Goal: Information Seeking & Learning: Learn about a topic

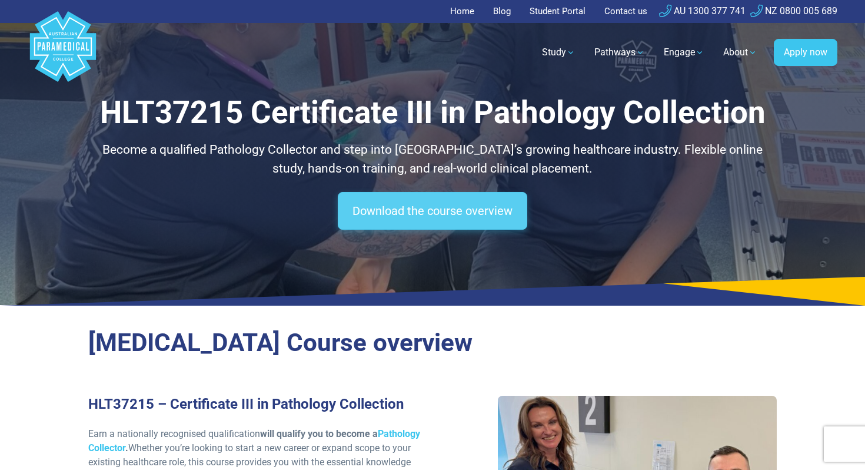
click at [425, 209] on link "Download the course overview" at bounding box center [433, 211] width 190 height 38
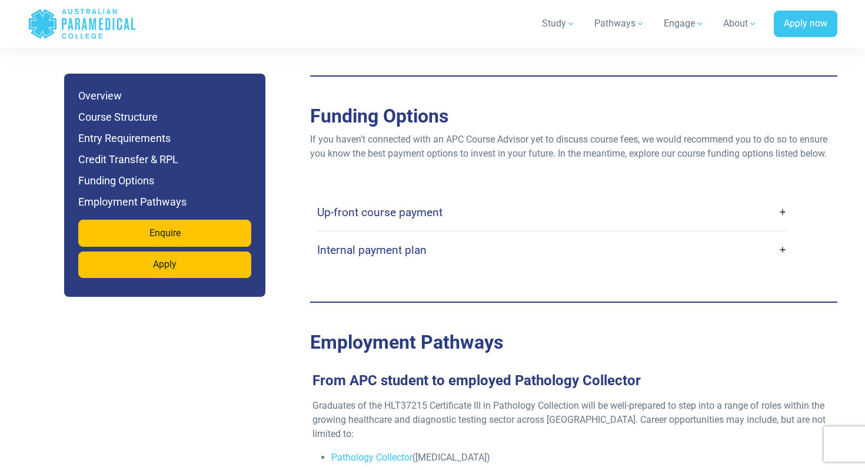
scroll to position [3251, 0]
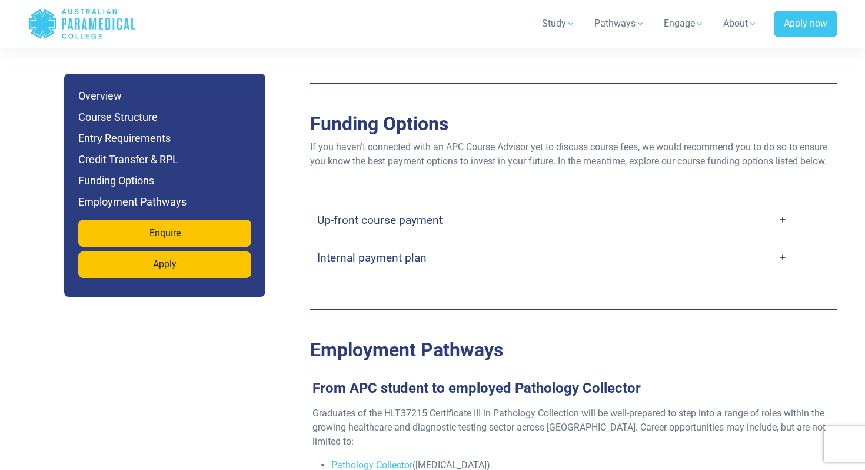
click at [357, 214] on link "Up-front course payment" at bounding box center [552, 220] width 470 height 28
click at [369, 206] on link "Up-front course payment" at bounding box center [552, 220] width 470 height 28
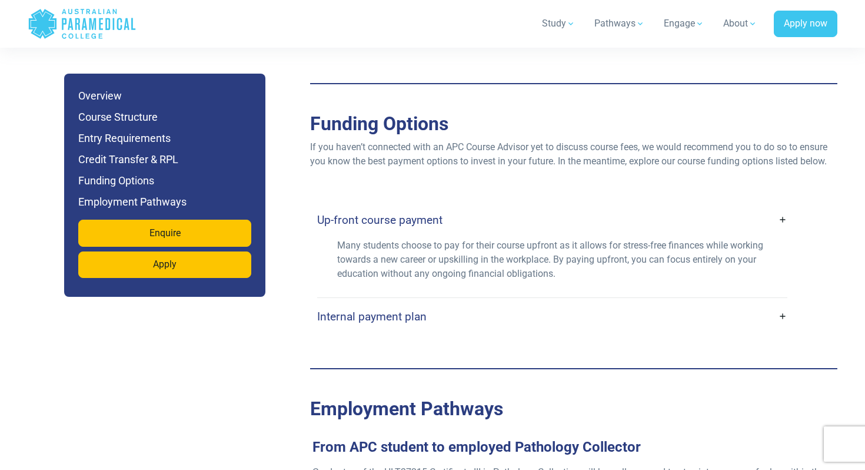
click at [417, 309] on link "Internal payment plan" at bounding box center [552, 317] width 470 height 28
click at [433, 303] on link "Internal payment plan" at bounding box center [552, 317] width 470 height 28
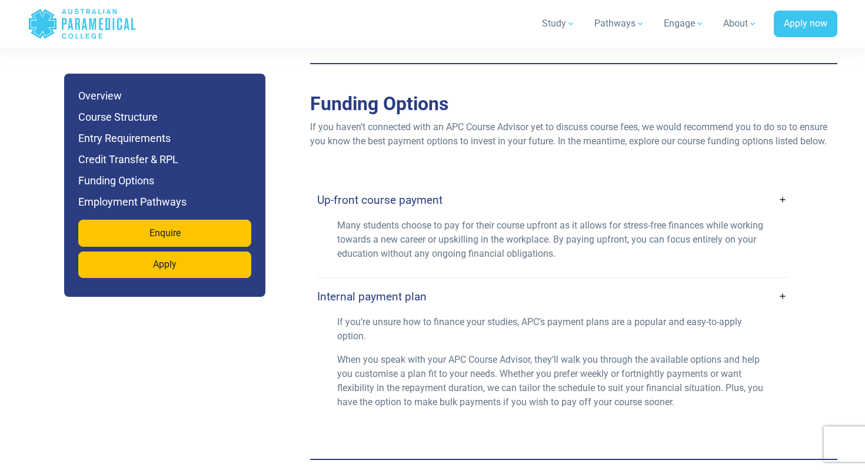
scroll to position [3276, 0]
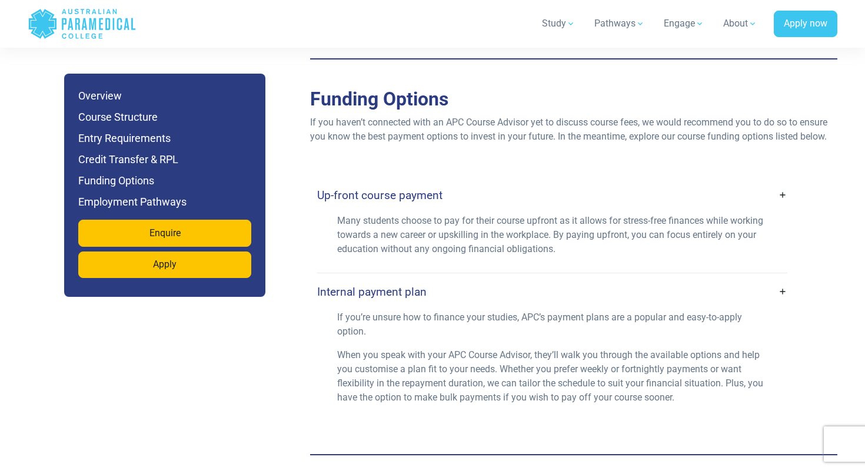
click at [417, 285] on h4 "Internal payment plan" at bounding box center [372, 292] width 110 height 14
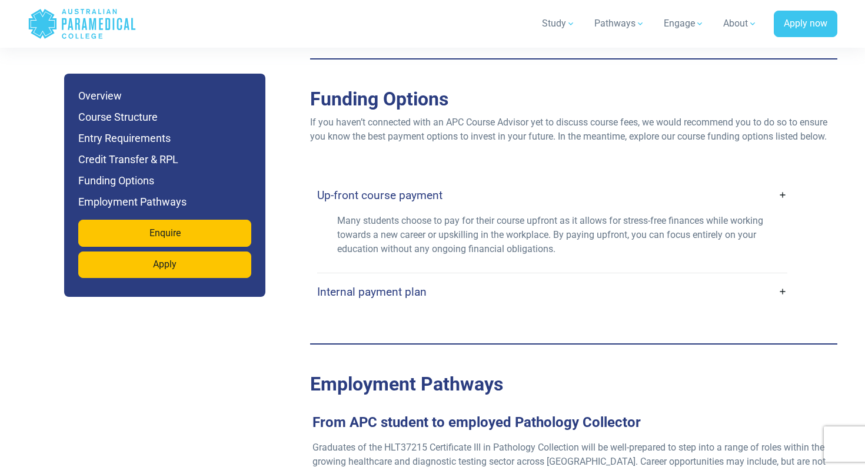
click at [424, 214] on p "Many students choose to pay for their course upfront as it allows for stress-fr…" at bounding box center [552, 235] width 430 height 42
click at [422, 188] on link "Up-front course payment" at bounding box center [552, 195] width 470 height 28
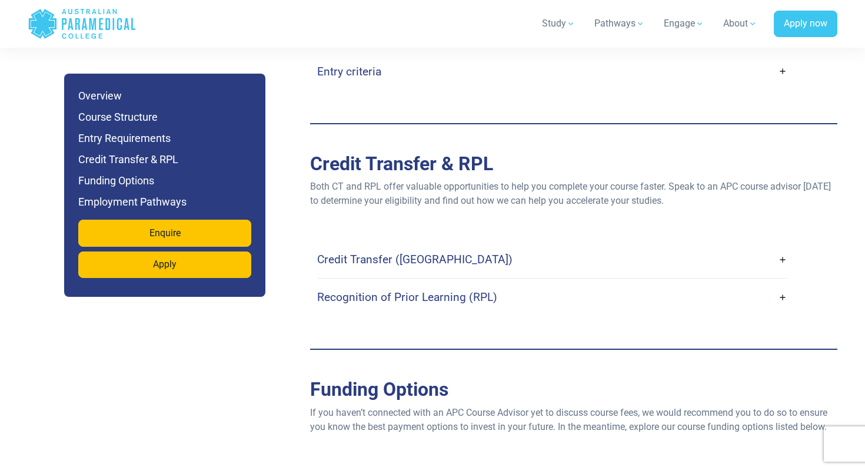
scroll to position [2985, 0]
click at [412, 253] on h4 "Credit Transfer ([GEOGRAPHIC_DATA])" at bounding box center [414, 260] width 195 height 14
click at [442, 246] on link "Credit Transfer ([GEOGRAPHIC_DATA])" at bounding box center [552, 260] width 470 height 28
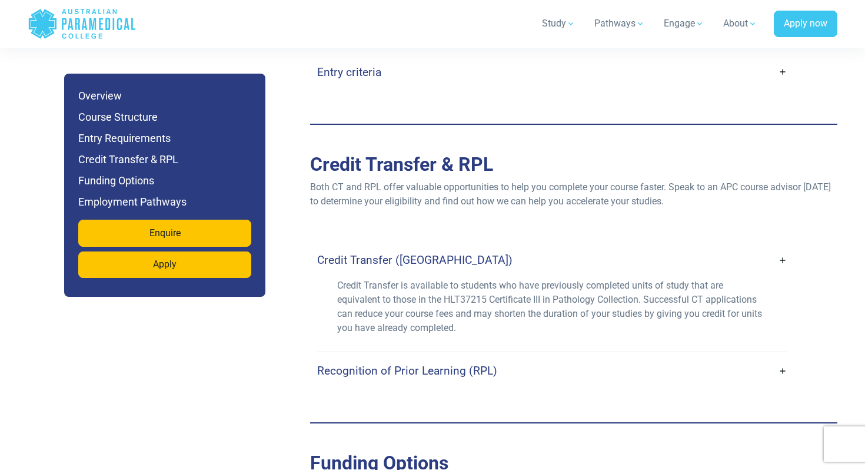
click at [442, 246] on link "Credit Transfer ([GEOGRAPHIC_DATA])" at bounding box center [552, 260] width 470 height 28
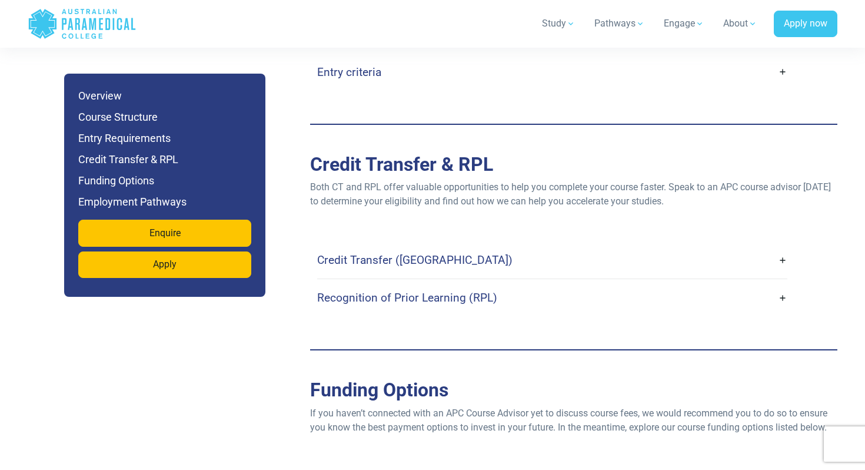
click at [442, 290] on link "Recognition of Prior Learning (RPL)" at bounding box center [552, 298] width 470 height 28
click at [442, 291] on h4 "Recognition of Prior Learning (RPL)" at bounding box center [407, 298] width 180 height 14
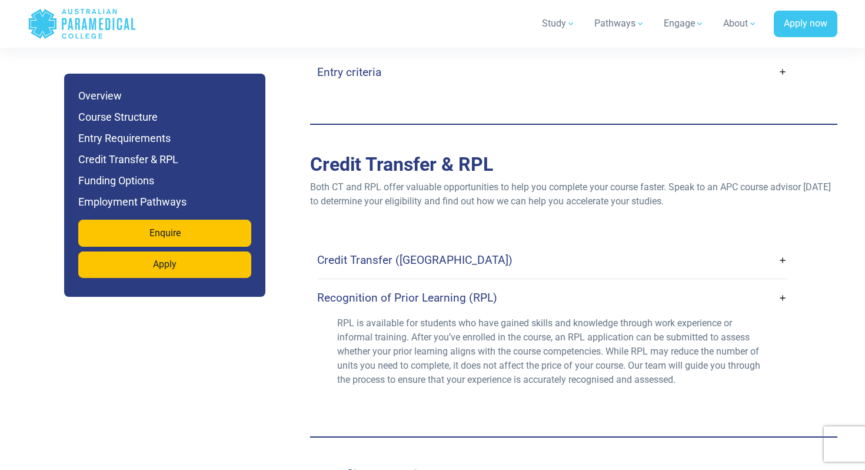
click at [442, 291] on h4 "Recognition of Prior Learning (RPL)" at bounding box center [407, 298] width 180 height 14
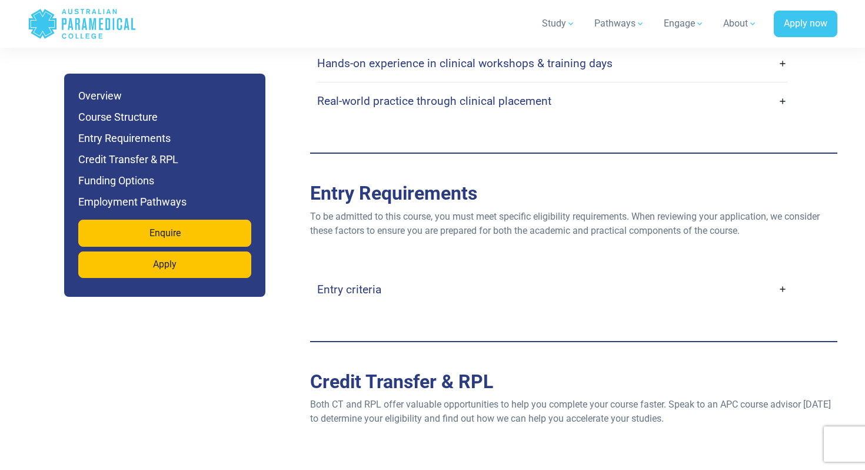
scroll to position [2766, 0]
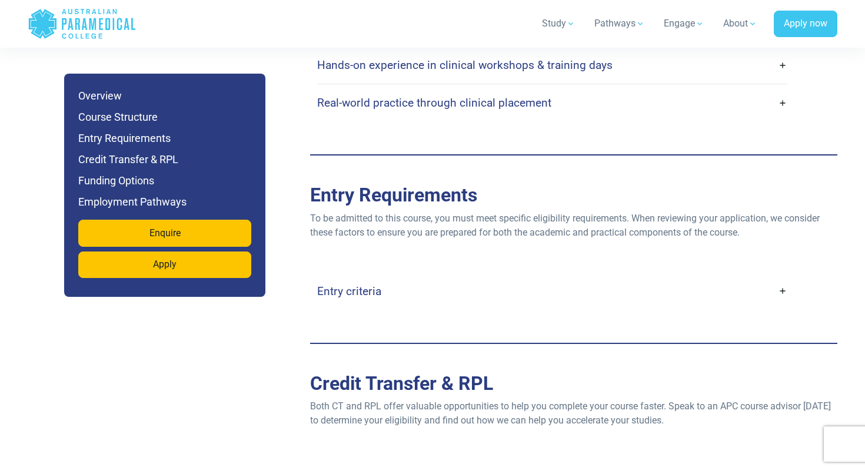
click at [442, 281] on link "Entry criteria" at bounding box center [552, 291] width 470 height 28
click at [390, 277] on link "Entry criteria" at bounding box center [552, 291] width 470 height 28
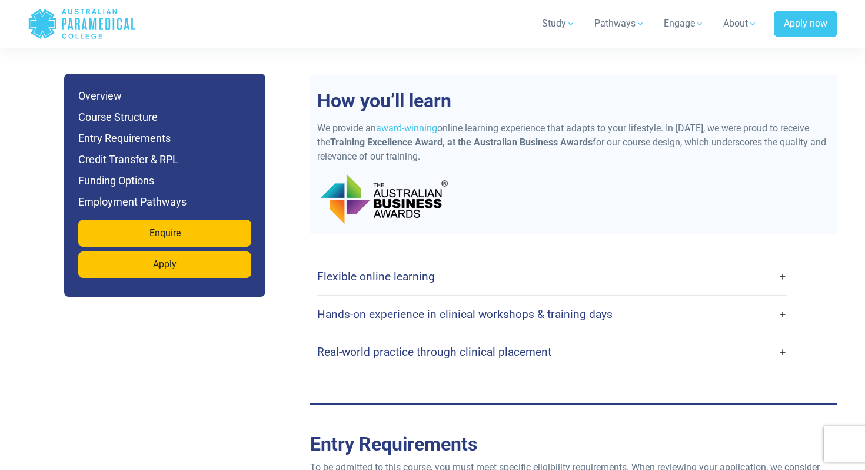
scroll to position [2510, 0]
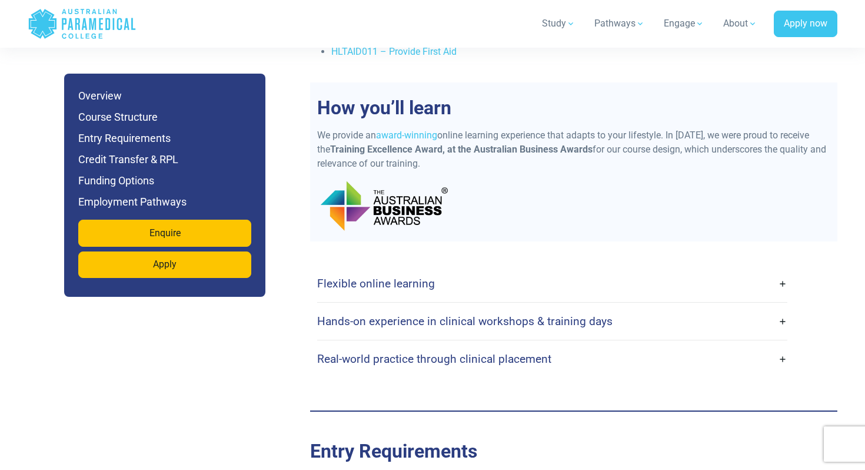
click at [397, 283] on div "Flexible online learning" at bounding box center [552, 283] width 470 height 37
click at [396, 277] on h4 "Flexible online learning" at bounding box center [376, 284] width 118 height 14
click at [400, 277] on h4 "Flexible online learning" at bounding box center [376, 284] width 118 height 14
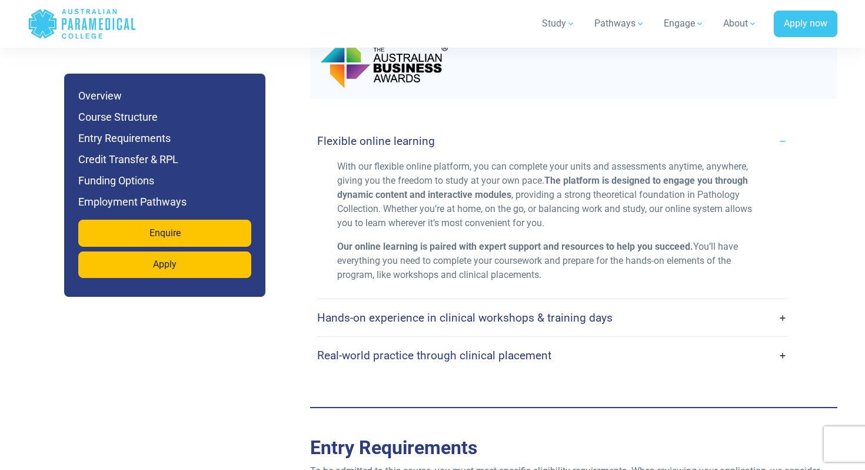
scroll to position [2682, 0]
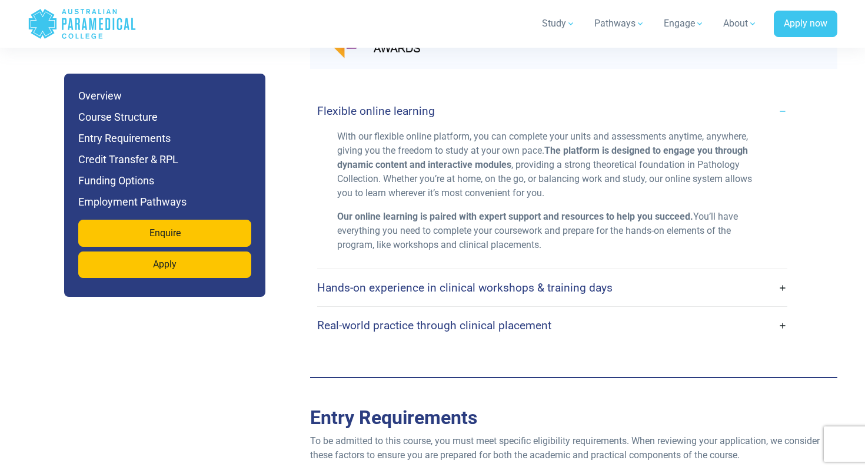
click at [397, 281] on h4 "Hands-on experience in clinical workshops & training days" at bounding box center [465, 288] width 296 height 14
click at [407, 281] on h4 "Hands-on experience in clinical workshops & training days" at bounding box center [465, 288] width 296 height 14
click at [779, 274] on link "Hands-on experience in clinical workshops & training days" at bounding box center [552, 288] width 470 height 28
click at [785, 274] on link "Hands-on experience in clinical workshops & training days" at bounding box center [552, 288] width 470 height 28
click at [513, 281] on h4 "Hands-on experience in clinical workshops & training days" at bounding box center [465, 288] width 296 height 14
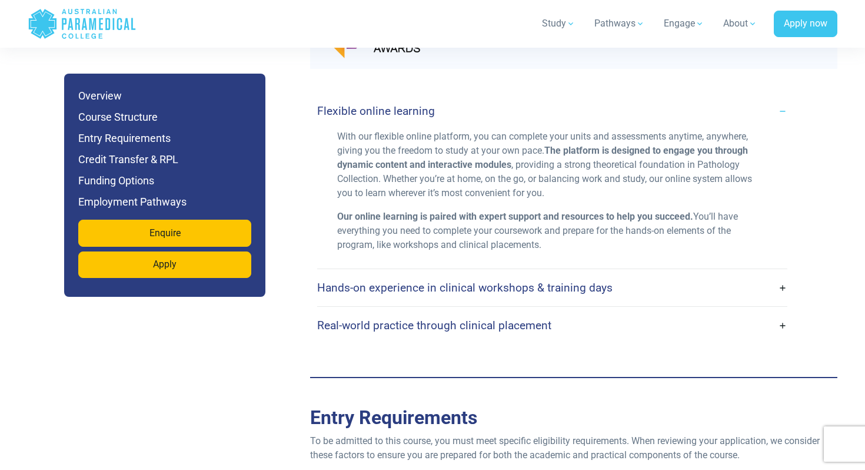
click at [486, 319] on h4 "Real-world practice through clinical placement" at bounding box center [434, 326] width 234 height 14
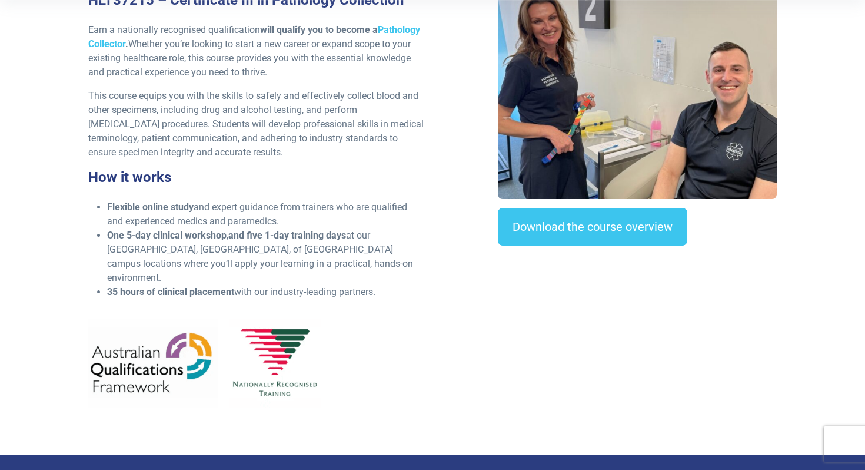
scroll to position [0, 0]
